Goal: Transaction & Acquisition: Download file/media

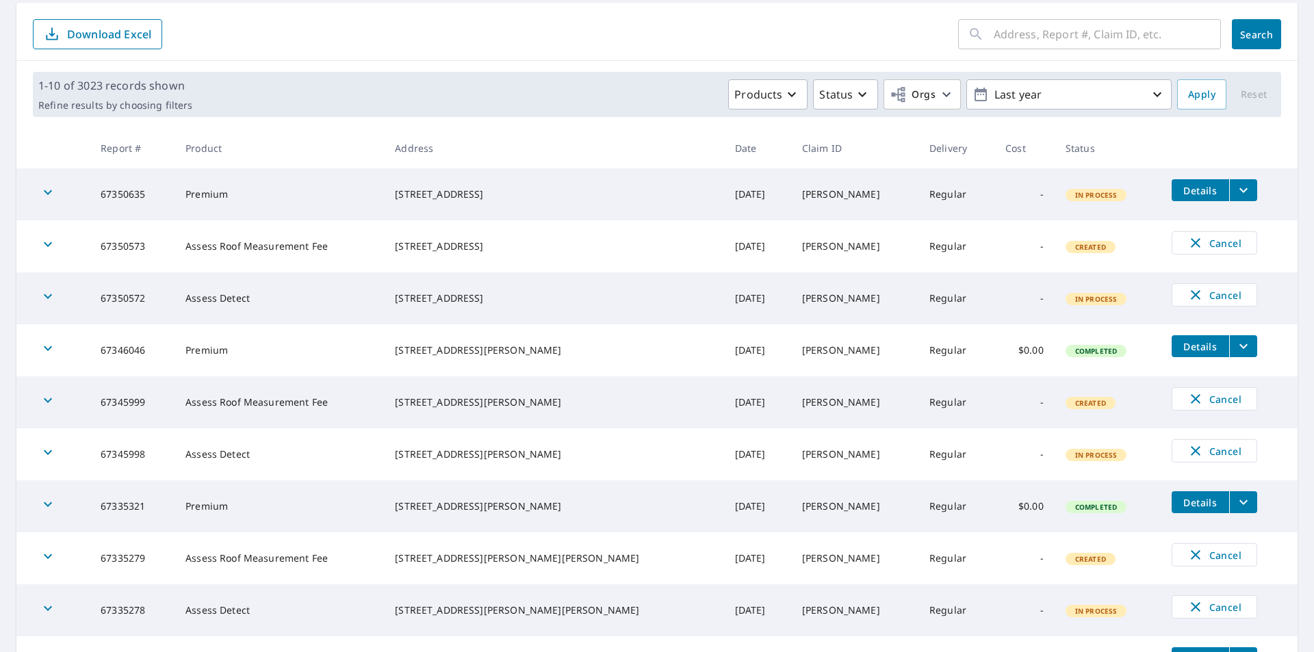
scroll to position [66, 0]
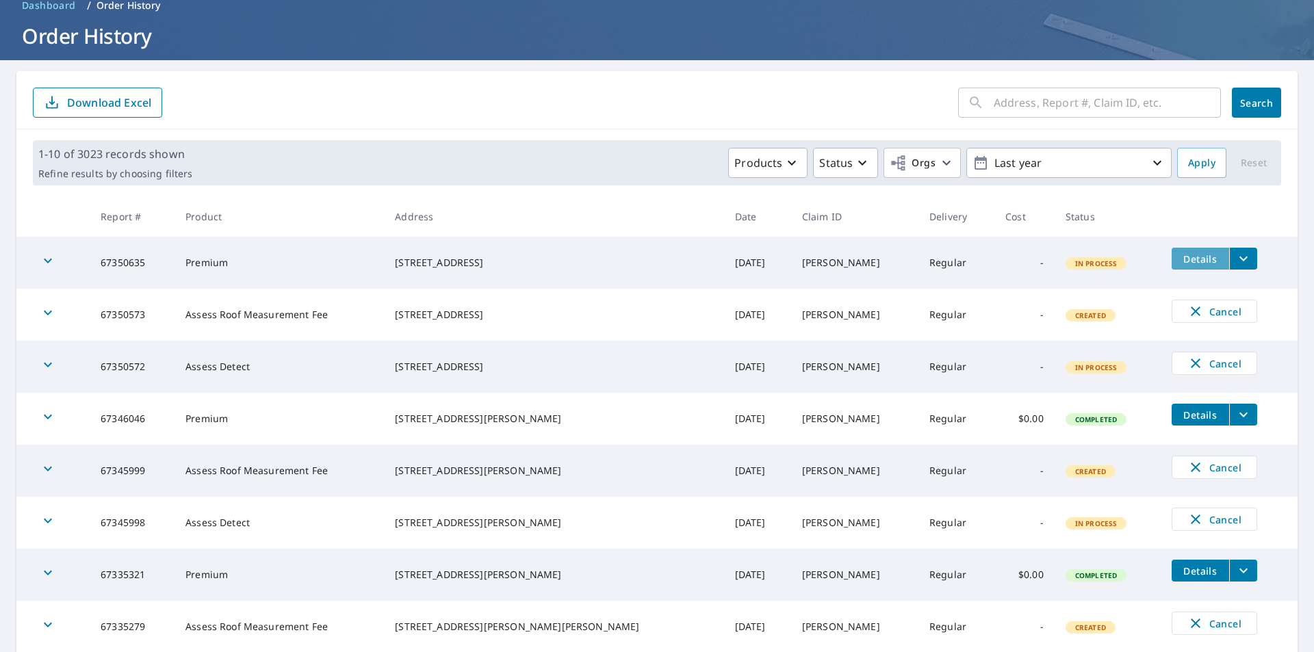
click at [1180, 264] on span "Details" at bounding box center [1200, 259] width 41 height 13
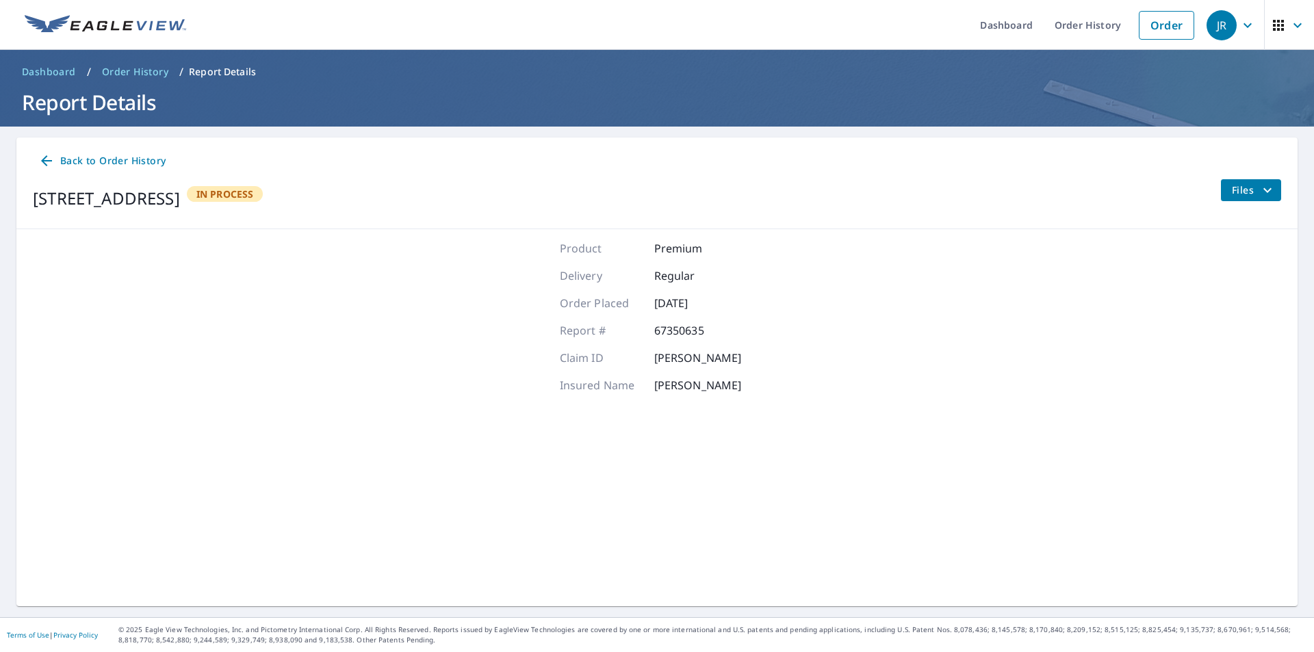
click at [1239, 193] on span "Files" at bounding box center [1254, 190] width 44 height 16
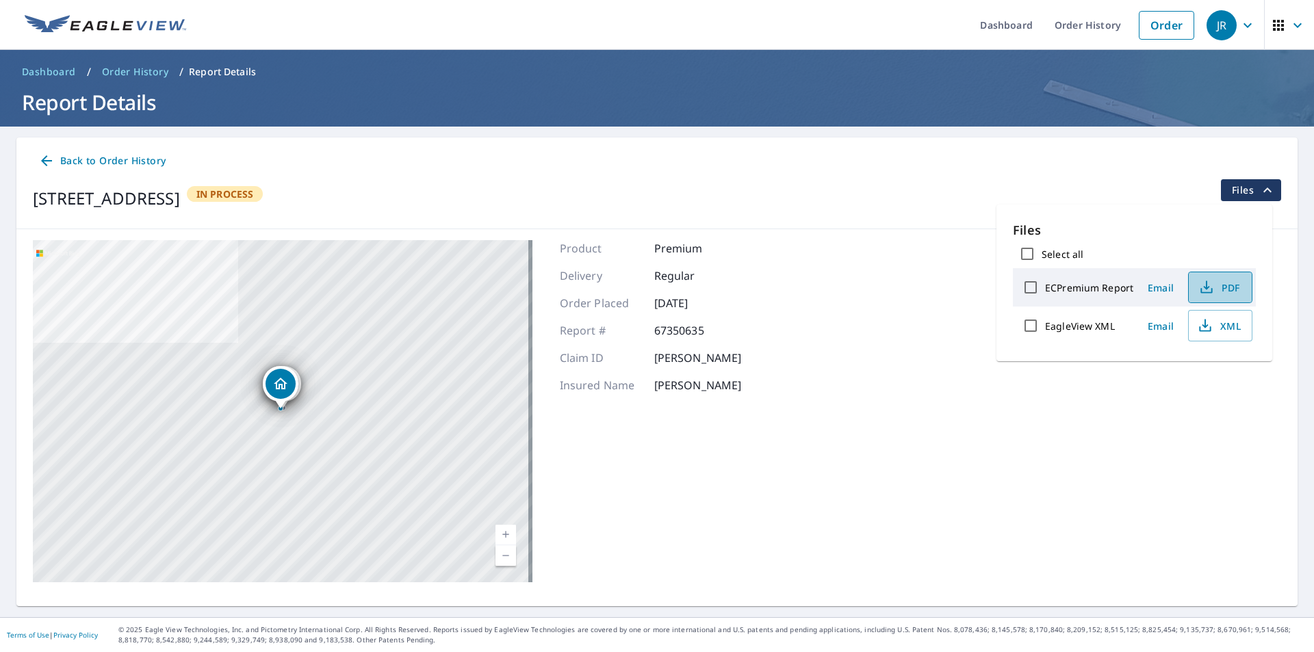
click at [1203, 292] on icon "button" at bounding box center [1207, 287] width 16 height 16
click at [1200, 329] on icon "button" at bounding box center [1205, 326] width 16 height 16
click at [110, 159] on span "Back to Order History" at bounding box center [101, 161] width 127 height 17
